Goal: Information Seeking & Learning: Check status

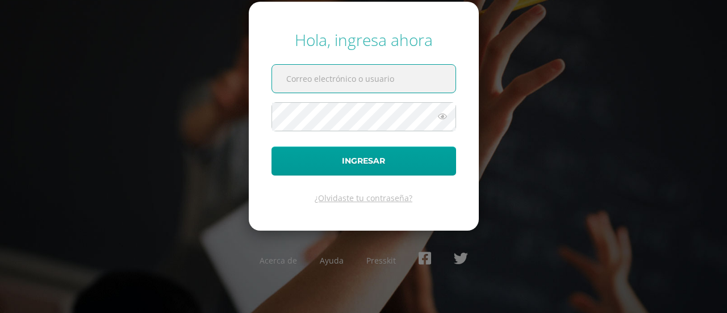
click at [385, 81] on input "text" at bounding box center [363, 79] width 183 height 28
click at [365, 73] on input "text" at bounding box center [363, 79] width 183 height 28
type input "[EMAIL_ADDRESS][DOMAIN_NAME]"
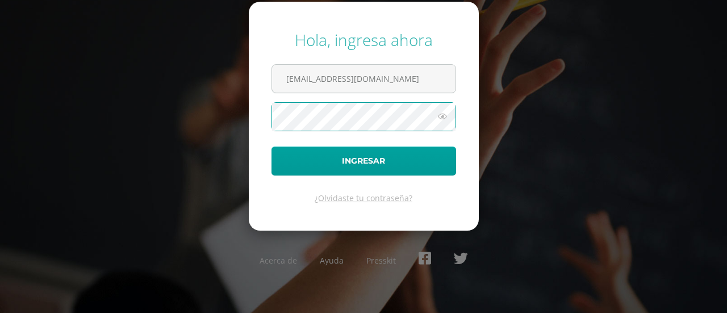
click at [272, 147] on button "Ingresar" at bounding box center [364, 161] width 185 height 29
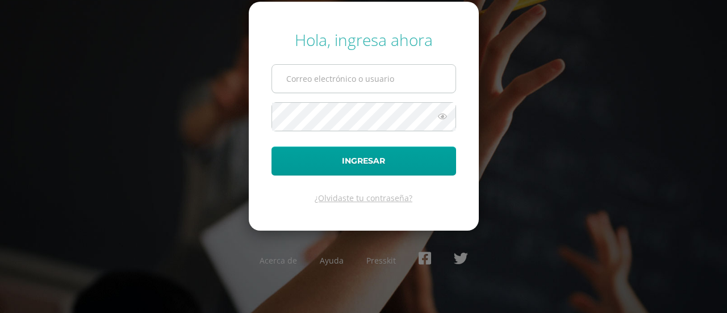
click at [370, 82] on input "text" at bounding box center [363, 79] width 183 height 28
type input "[EMAIL_ADDRESS][DOMAIN_NAME]"
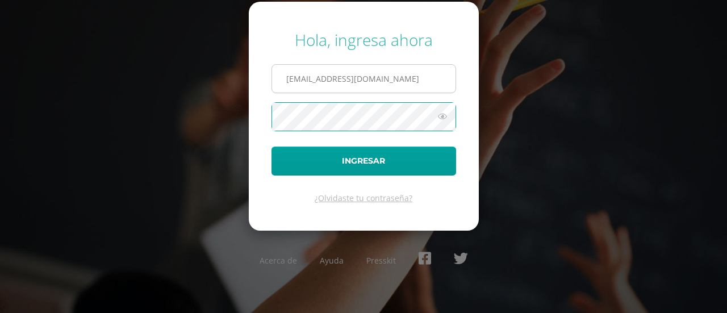
click at [272, 147] on button "Ingresar" at bounding box center [364, 161] width 185 height 29
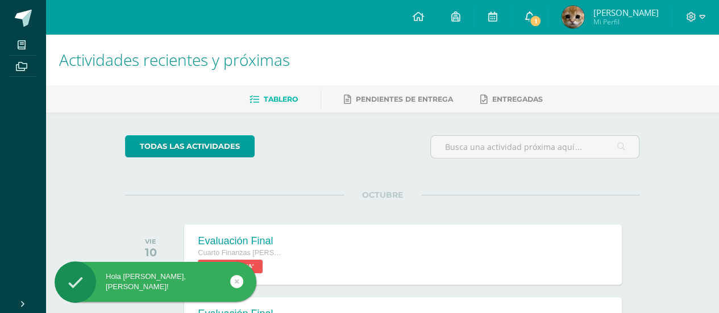
click at [537, 24] on link "1" at bounding box center [529, 17] width 36 height 34
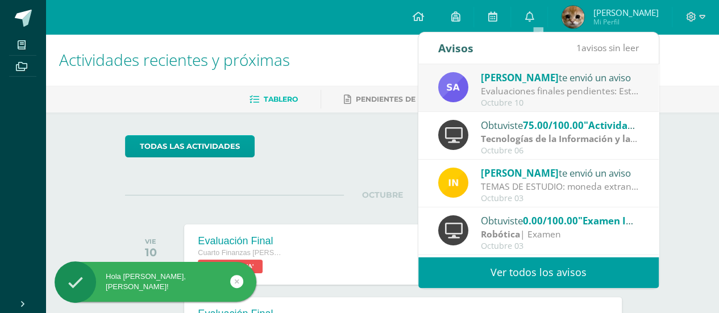
click at [540, 99] on div "Octubre 10" at bounding box center [560, 103] width 158 height 10
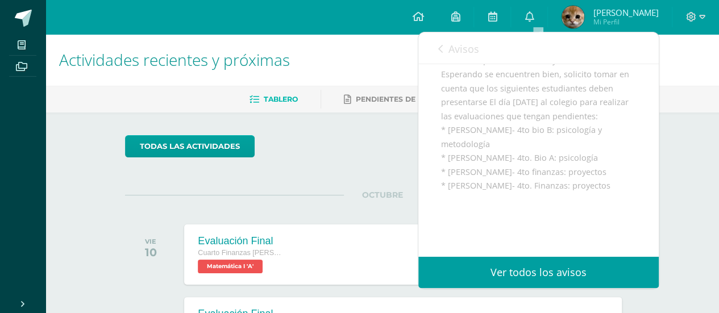
scroll to position [119, 0]
click at [454, 44] on span "Avisos" at bounding box center [463, 49] width 31 height 14
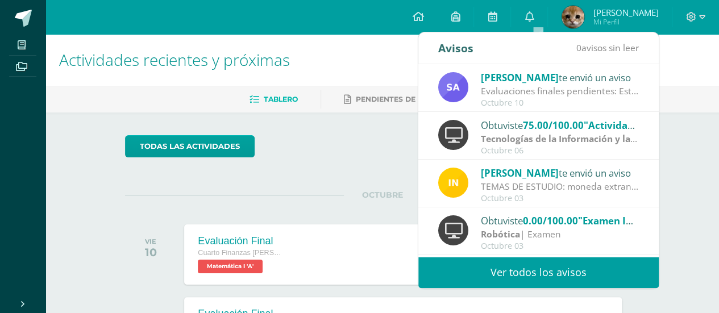
click at [475, 72] on div "Alejandra Tzi te envió un aviso Evaluaciones finales pendientes: Estimados padr…" at bounding box center [538, 88] width 201 height 37
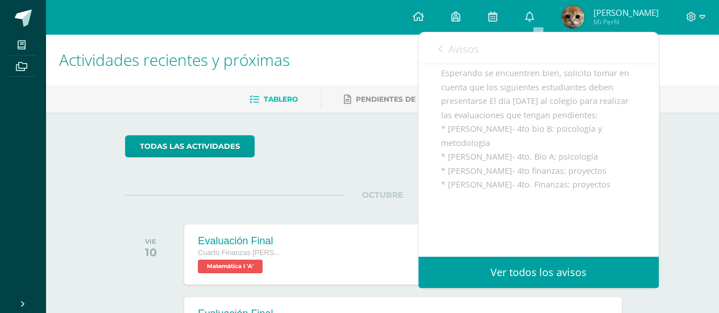
click at [450, 46] on span "Avisos" at bounding box center [463, 49] width 31 height 14
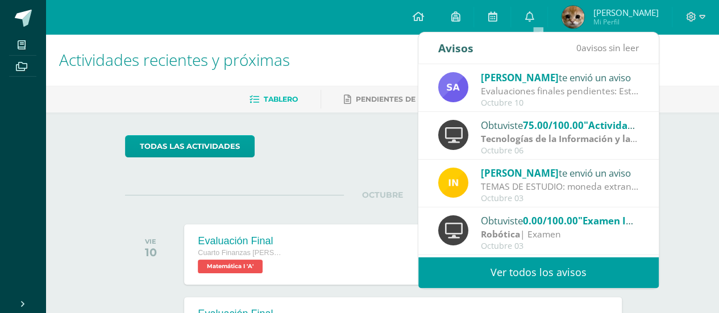
scroll to position [56, 0]
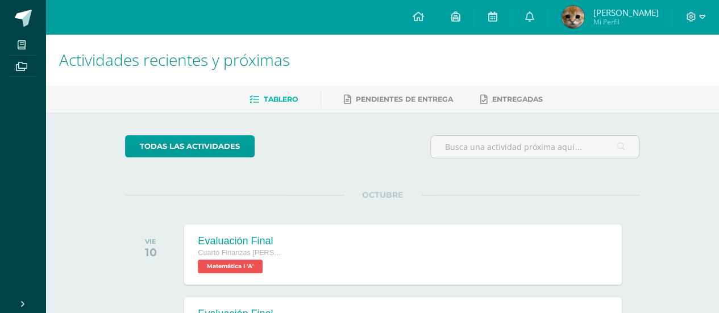
click at [573, 12] on img at bounding box center [572, 17] width 23 height 23
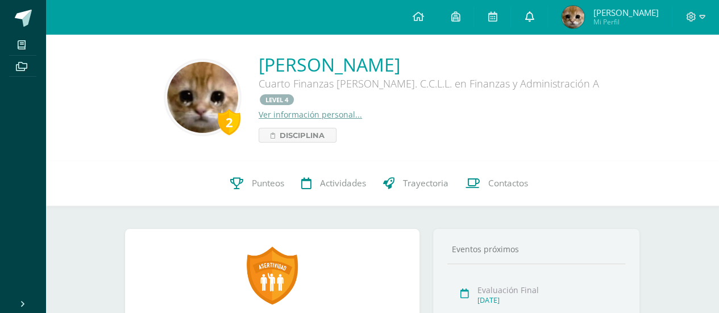
click at [541, 33] on link at bounding box center [529, 17] width 36 height 34
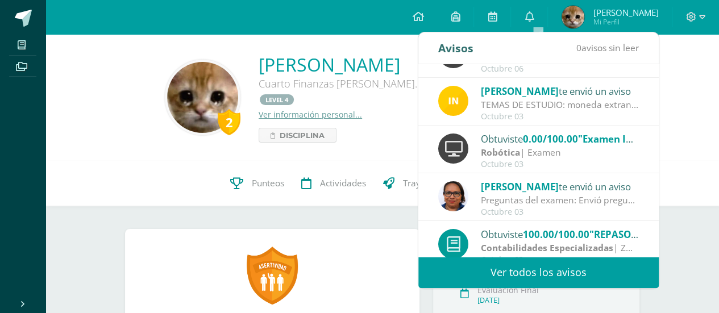
scroll to position [189, 0]
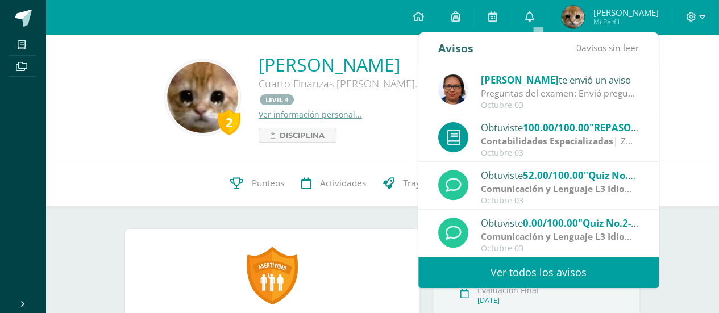
click at [536, 262] on link "Ver todos los avisos" at bounding box center [538, 272] width 240 height 31
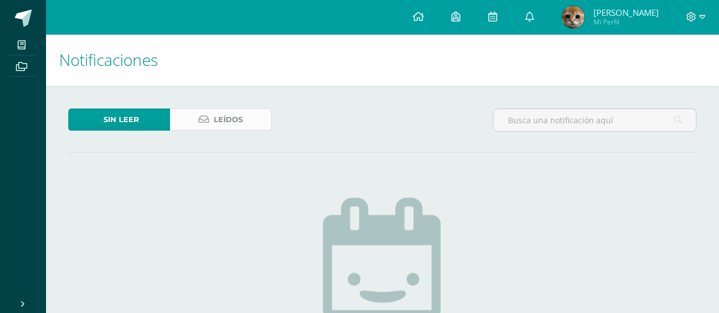
click at [195, 122] on link "Leídos" at bounding box center [221, 120] width 102 height 22
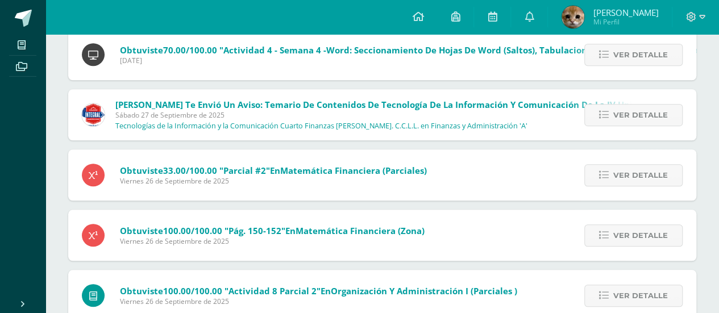
scroll to position [2556, 0]
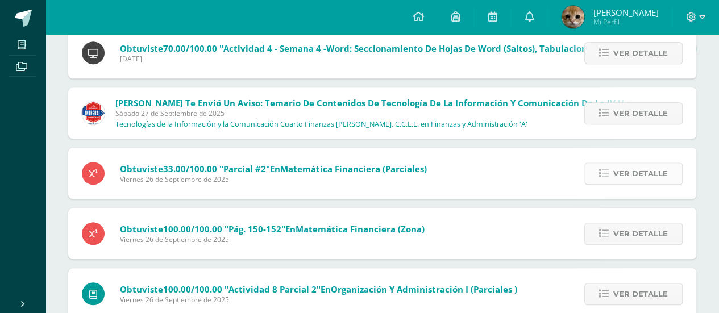
click at [587, 164] on link "Ver detalle" at bounding box center [633, 173] width 98 height 22
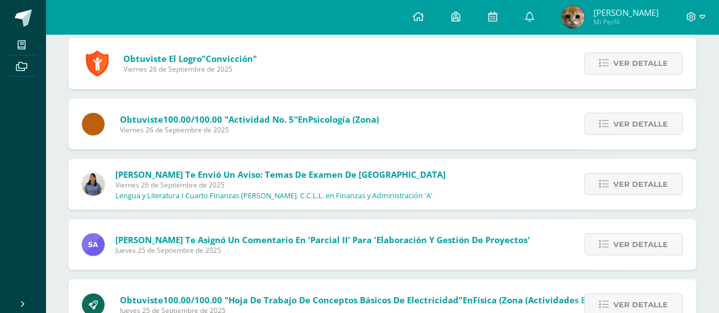
scroll to position [3127, 0]
click at [599, 176] on link "Ver detalle" at bounding box center [633, 183] width 98 height 22
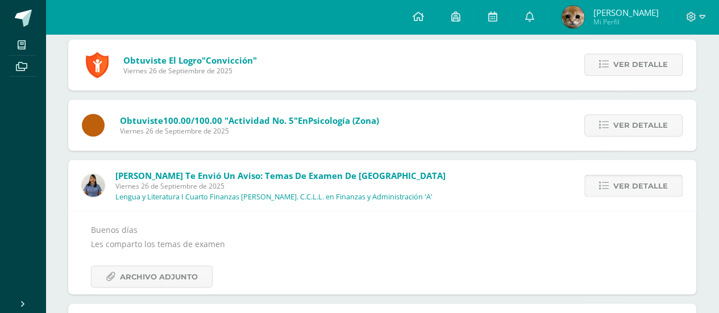
scroll to position [3089, 0]
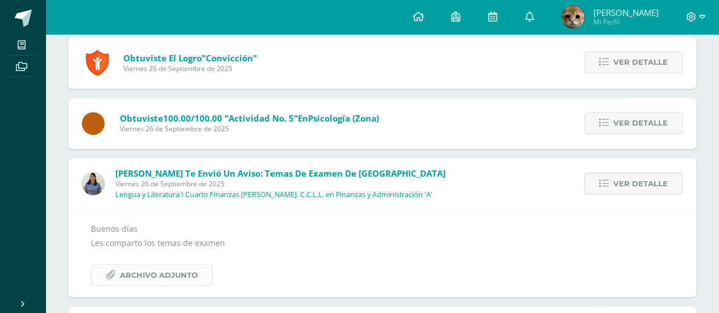
click at [139, 267] on span "Archivo Adjunto" at bounding box center [159, 274] width 78 height 21
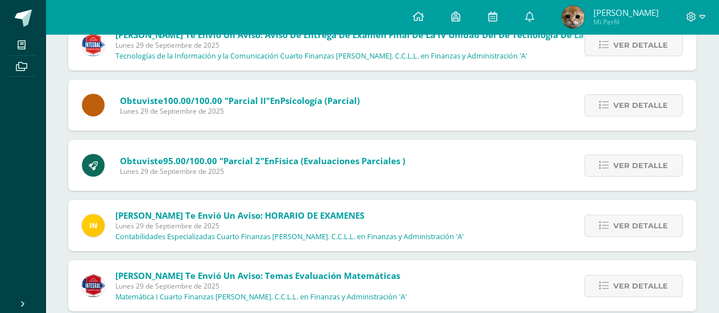
scroll to position [1950, 0]
